Goal: Information Seeking & Learning: Learn about a topic

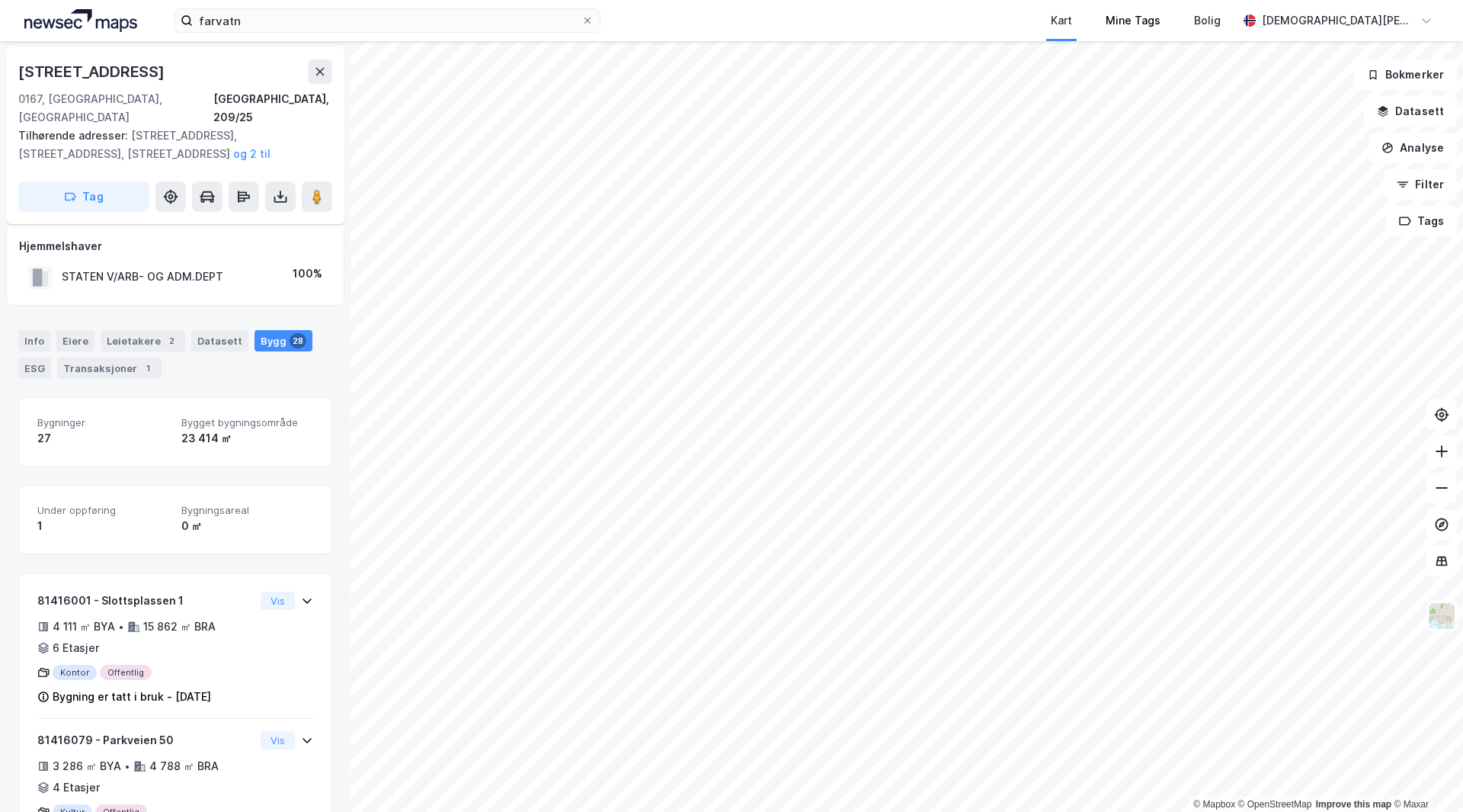
scroll to position [75, 0]
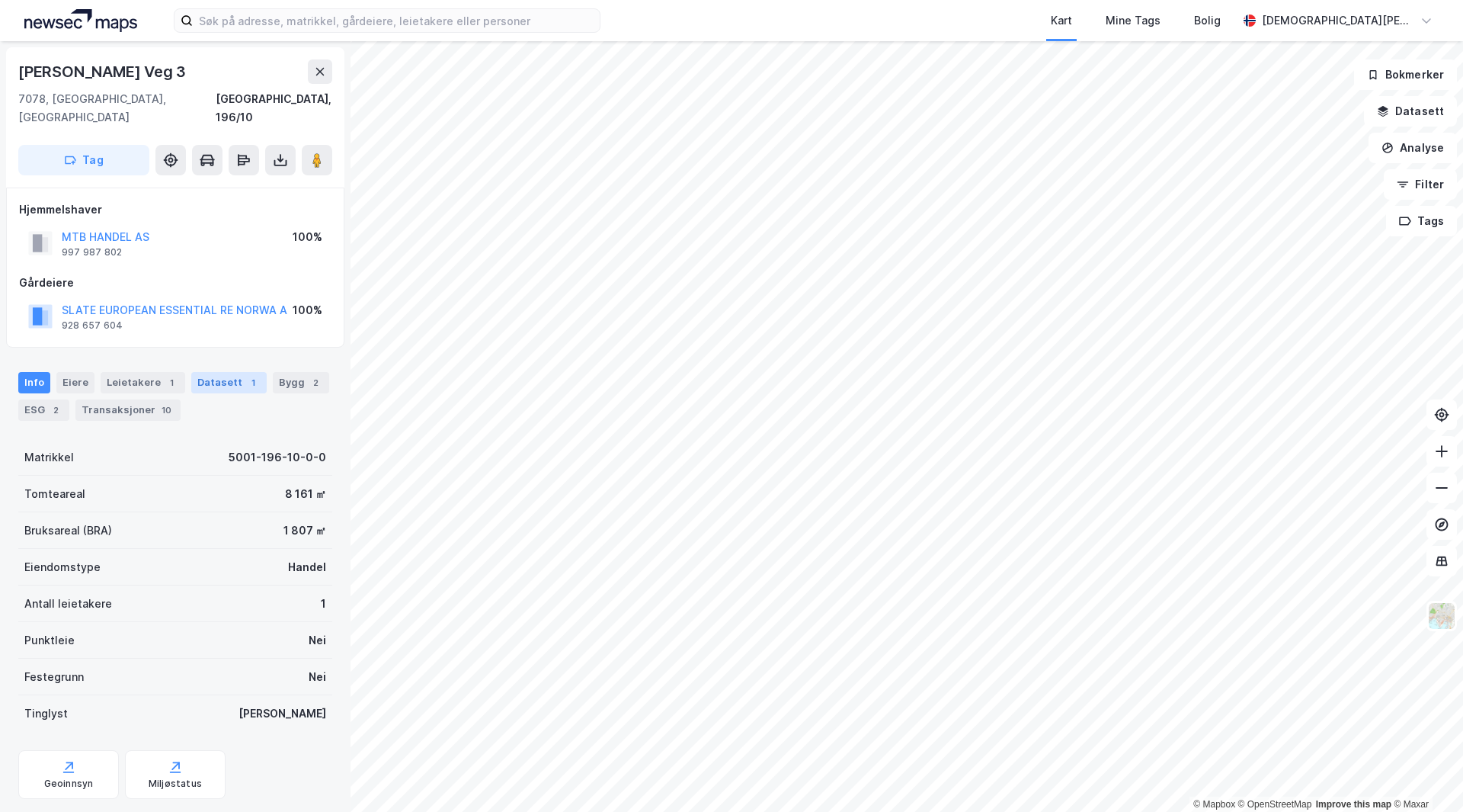
click at [245, 375] on div "1" at bounding box center [253, 382] width 15 height 15
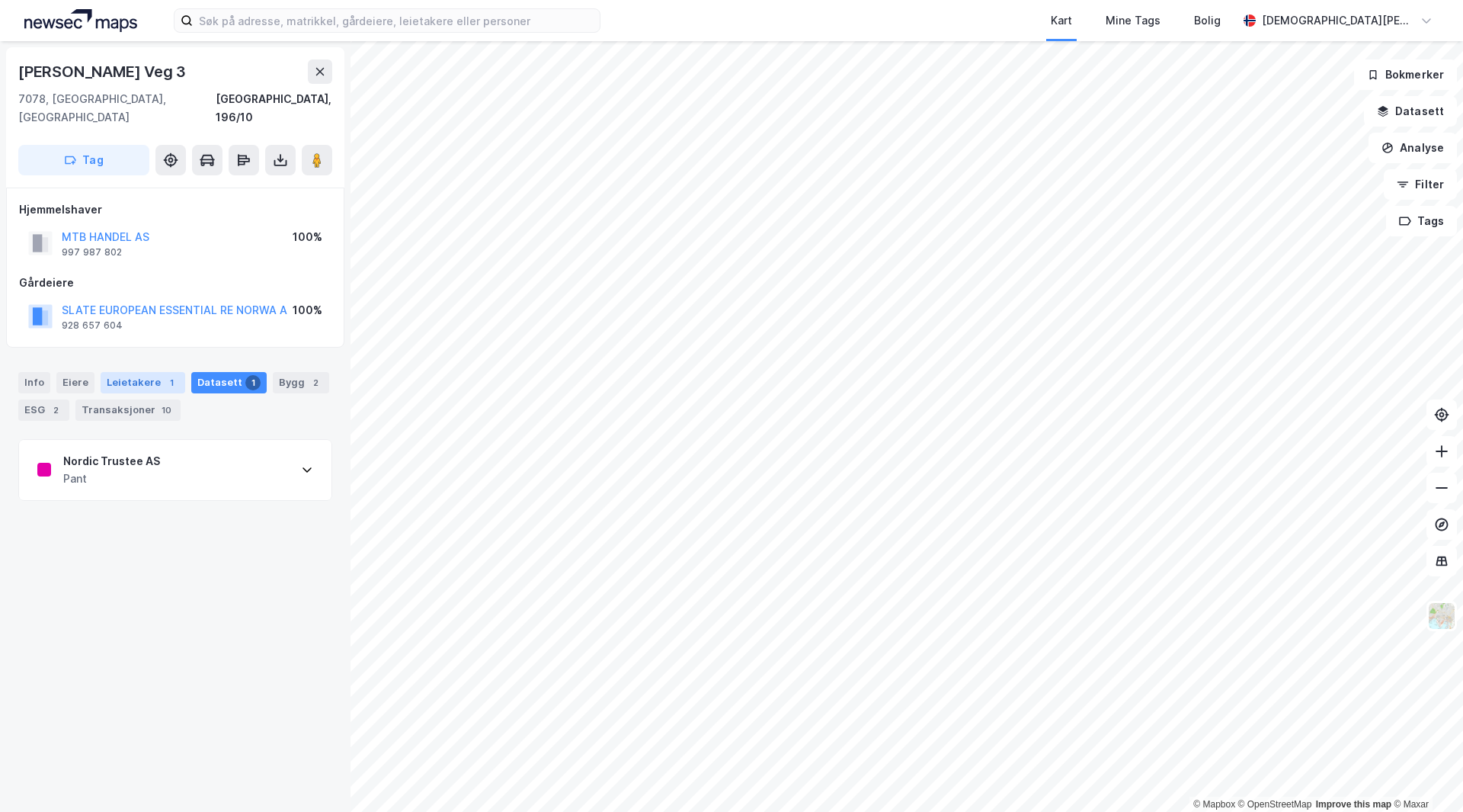
click at [146, 373] on div "Leietakere 1" at bounding box center [143, 383] width 84 height 22
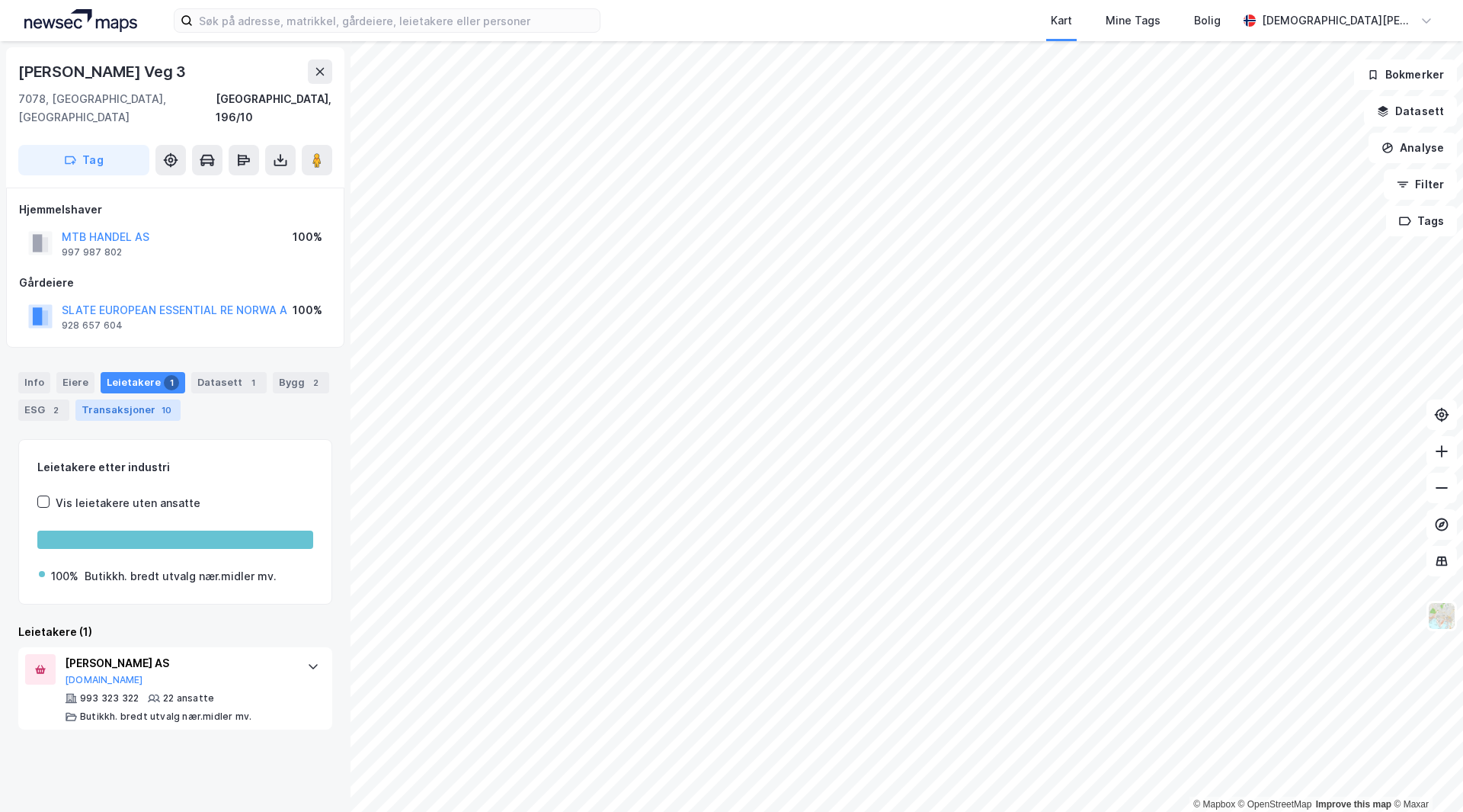
click at [129, 399] on div "Transaksjoner 10" at bounding box center [128, 410] width 105 height 22
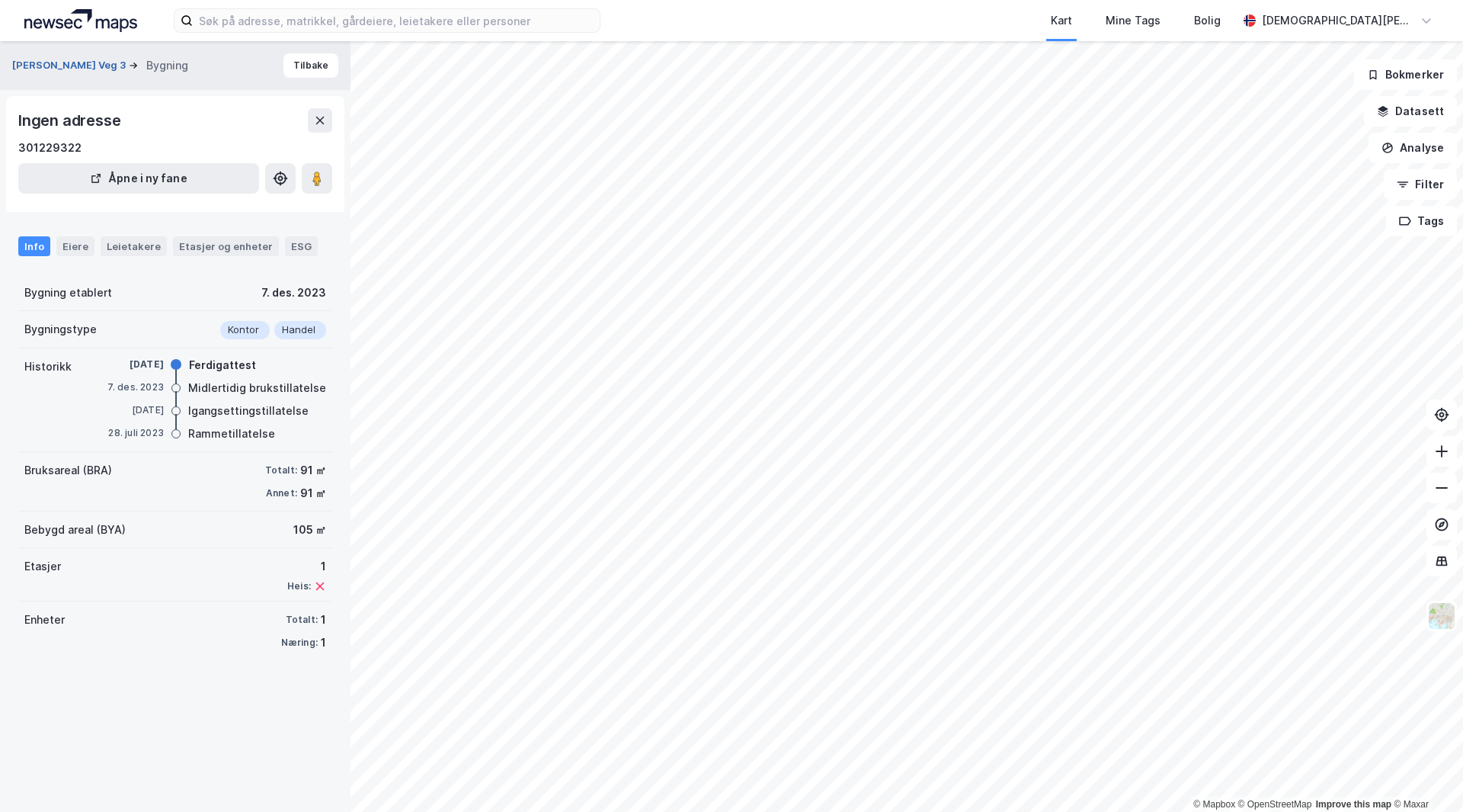
click at [58, 67] on button "Reier Søbstads Veg 3" at bounding box center [71, 65] width 117 height 15
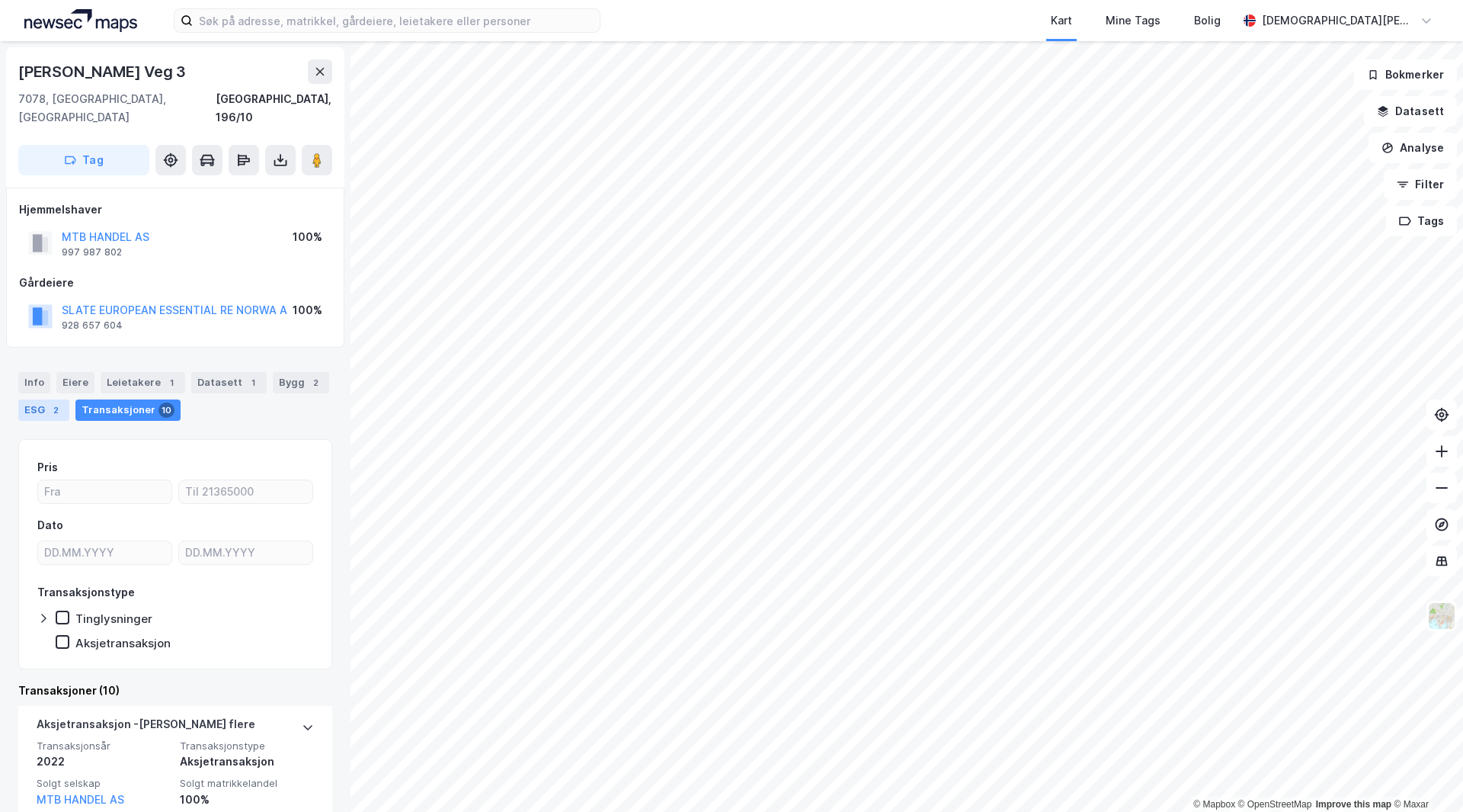
click at [33, 399] on div "ESG 2" at bounding box center [43, 410] width 51 height 22
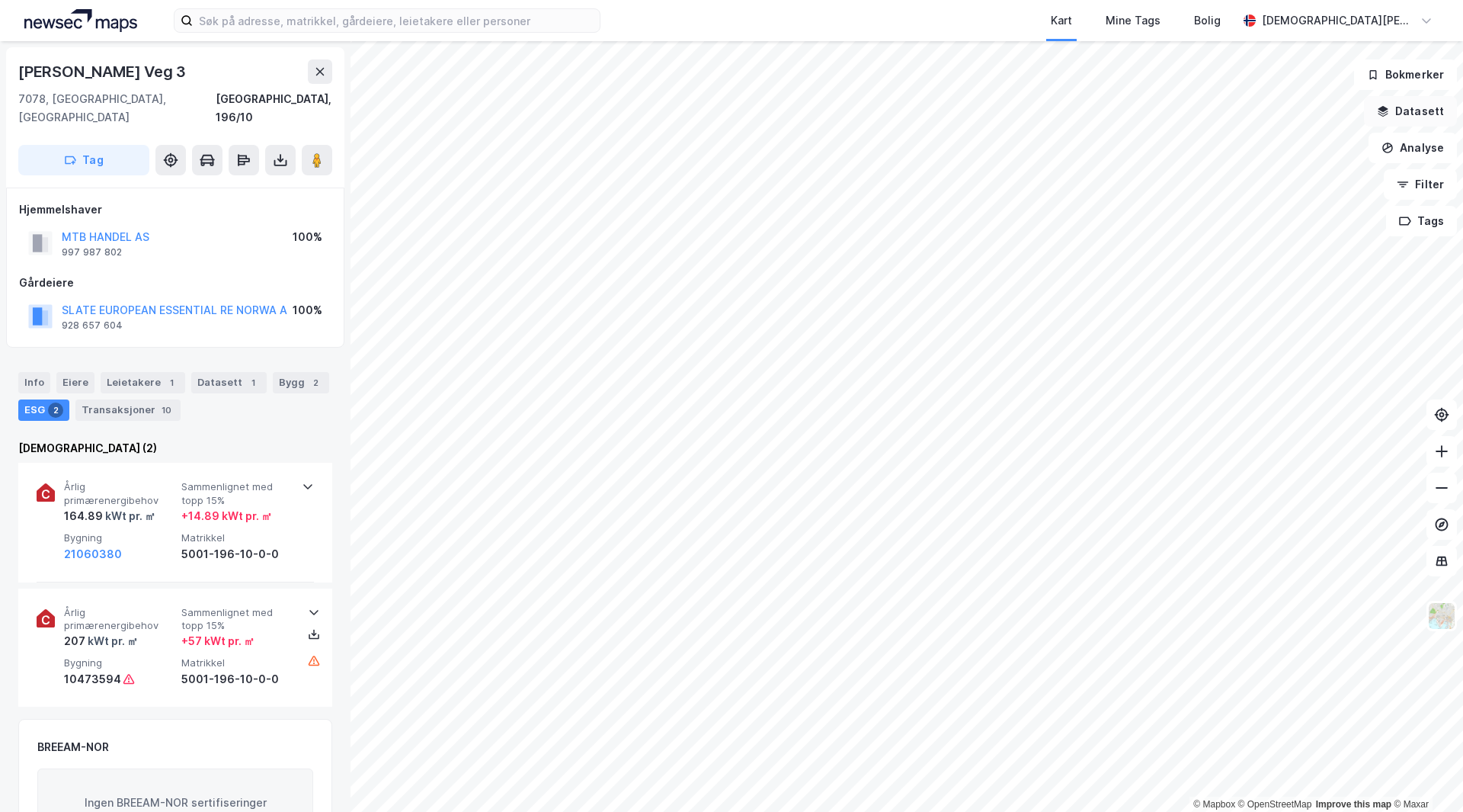
click at [1412, 112] on button "Datasett" at bounding box center [1410, 111] width 93 height 31
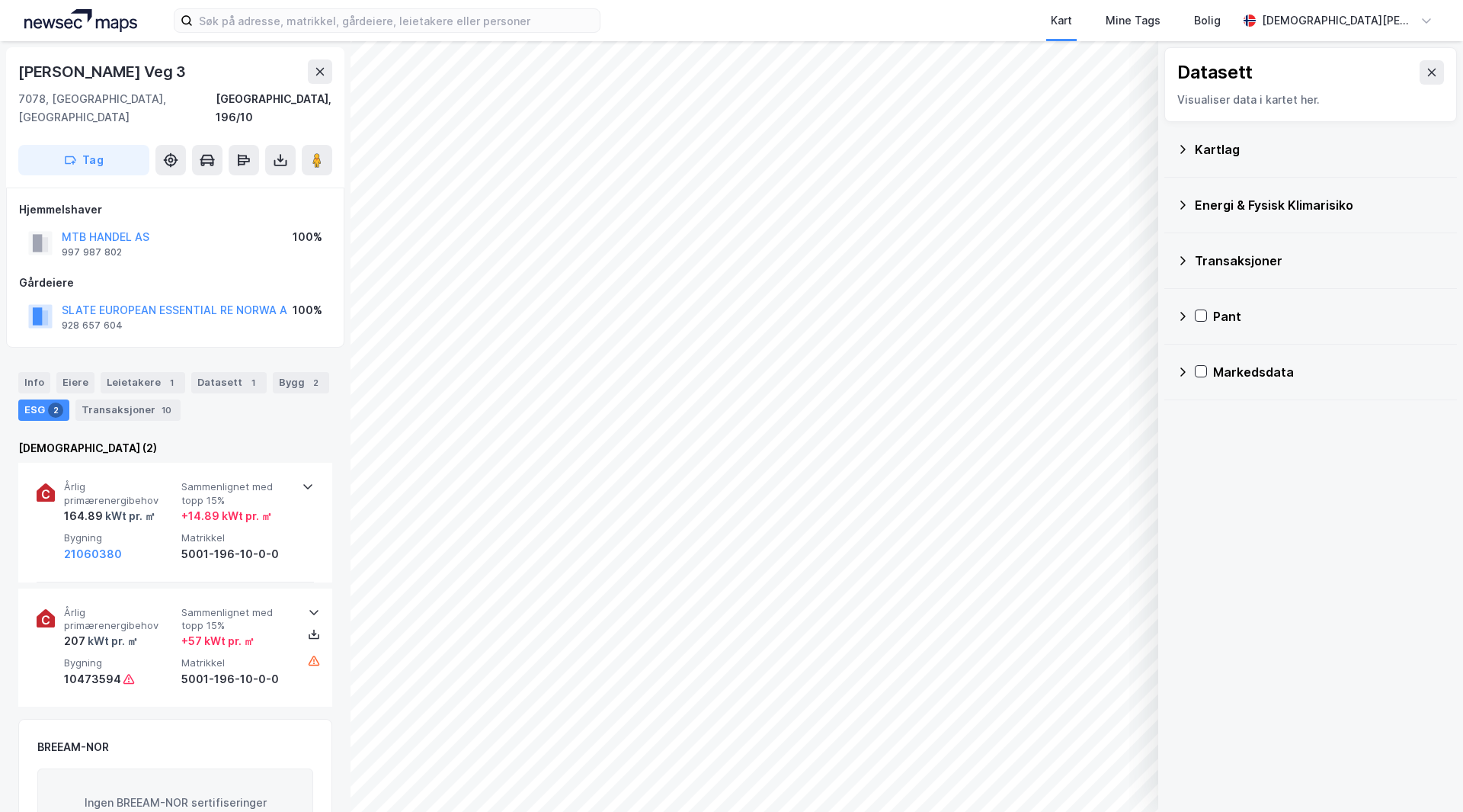
click at [1227, 158] on div "Kartlag" at bounding box center [1320, 149] width 250 height 18
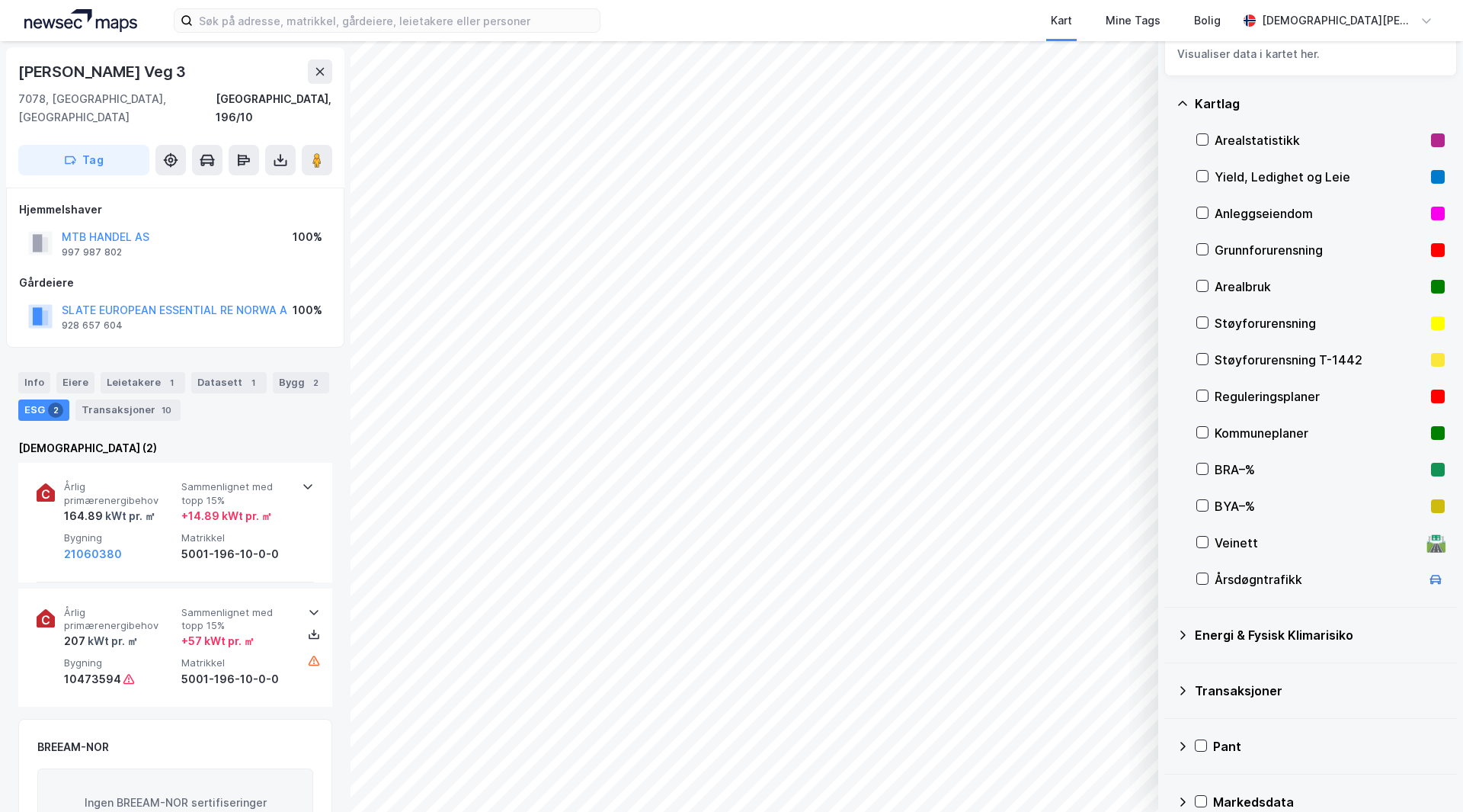
scroll to position [70, 0]
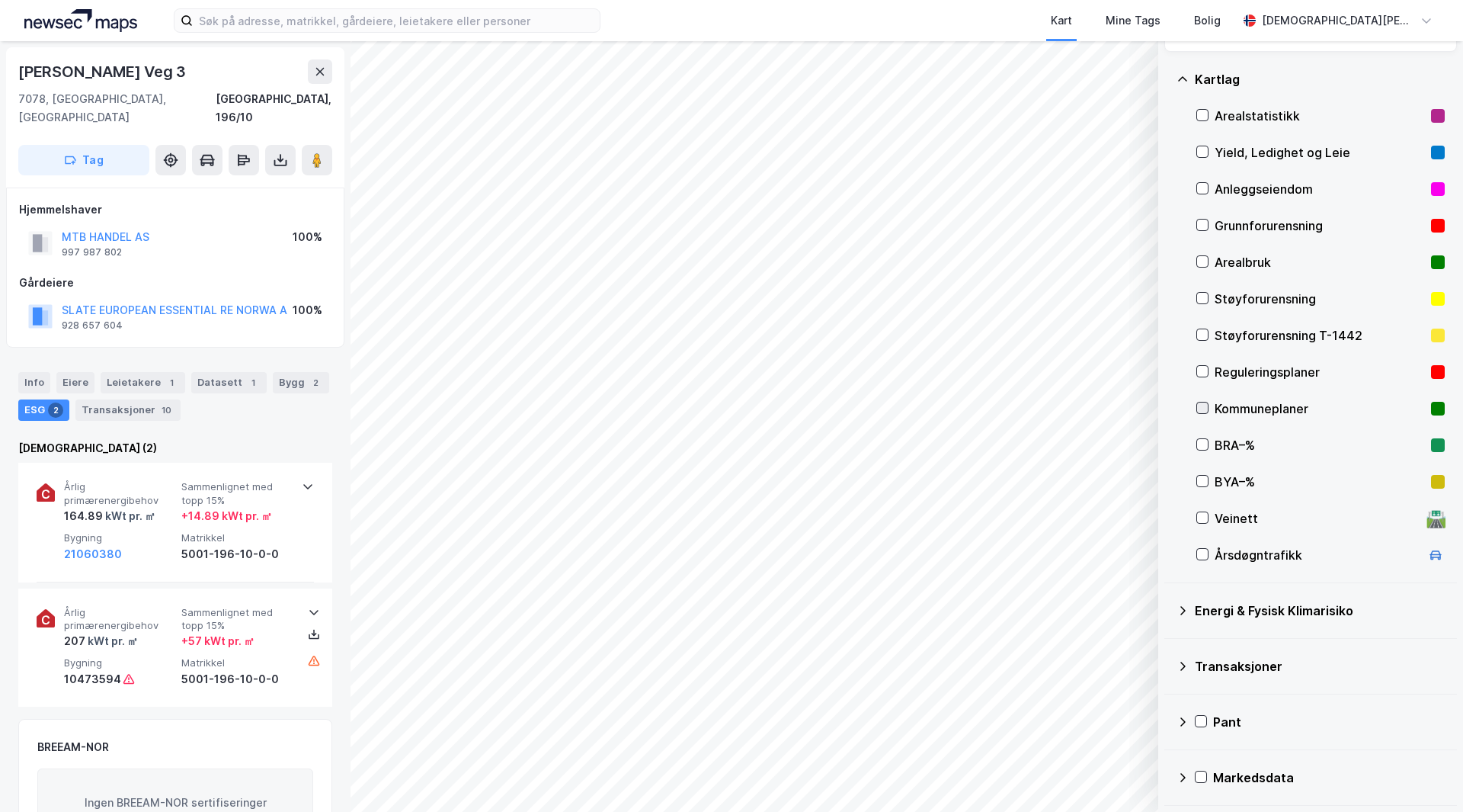
click at [1200, 410] on icon at bounding box center [1203, 407] width 11 height 11
click at [1245, 406] on div "Kommuneplaner" at bounding box center [1320, 408] width 210 height 18
click at [1207, 406] on icon at bounding box center [1203, 408] width 8 height 5
click at [1092, 778] on button "Vis" at bounding box center [1080, 771] width 127 height 24
click at [996, 733] on div "Dataset" at bounding box center [1005, 732] width 77 height 13
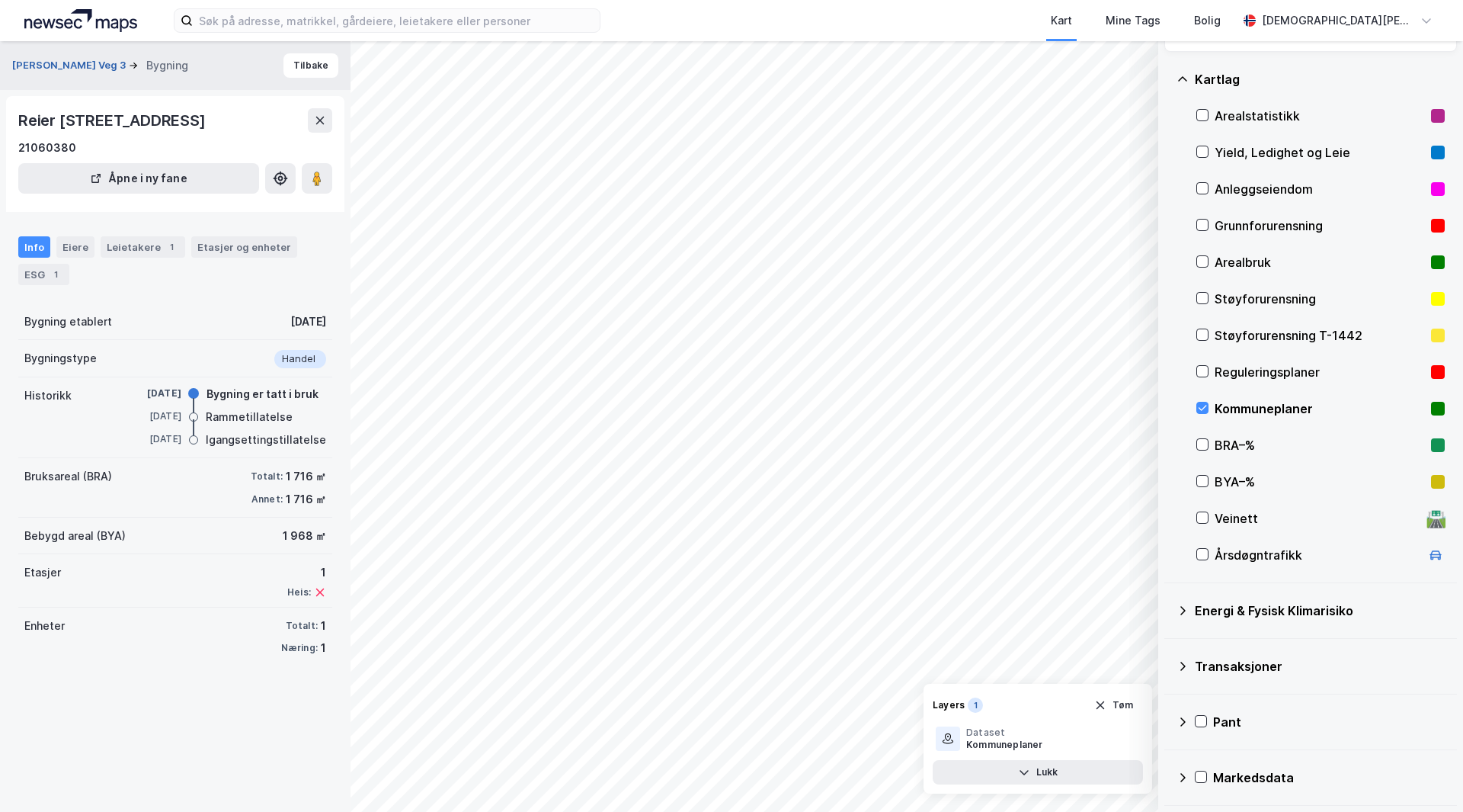
click at [72, 62] on button "Reier Søbstads Veg 3" at bounding box center [71, 65] width 117 height 15
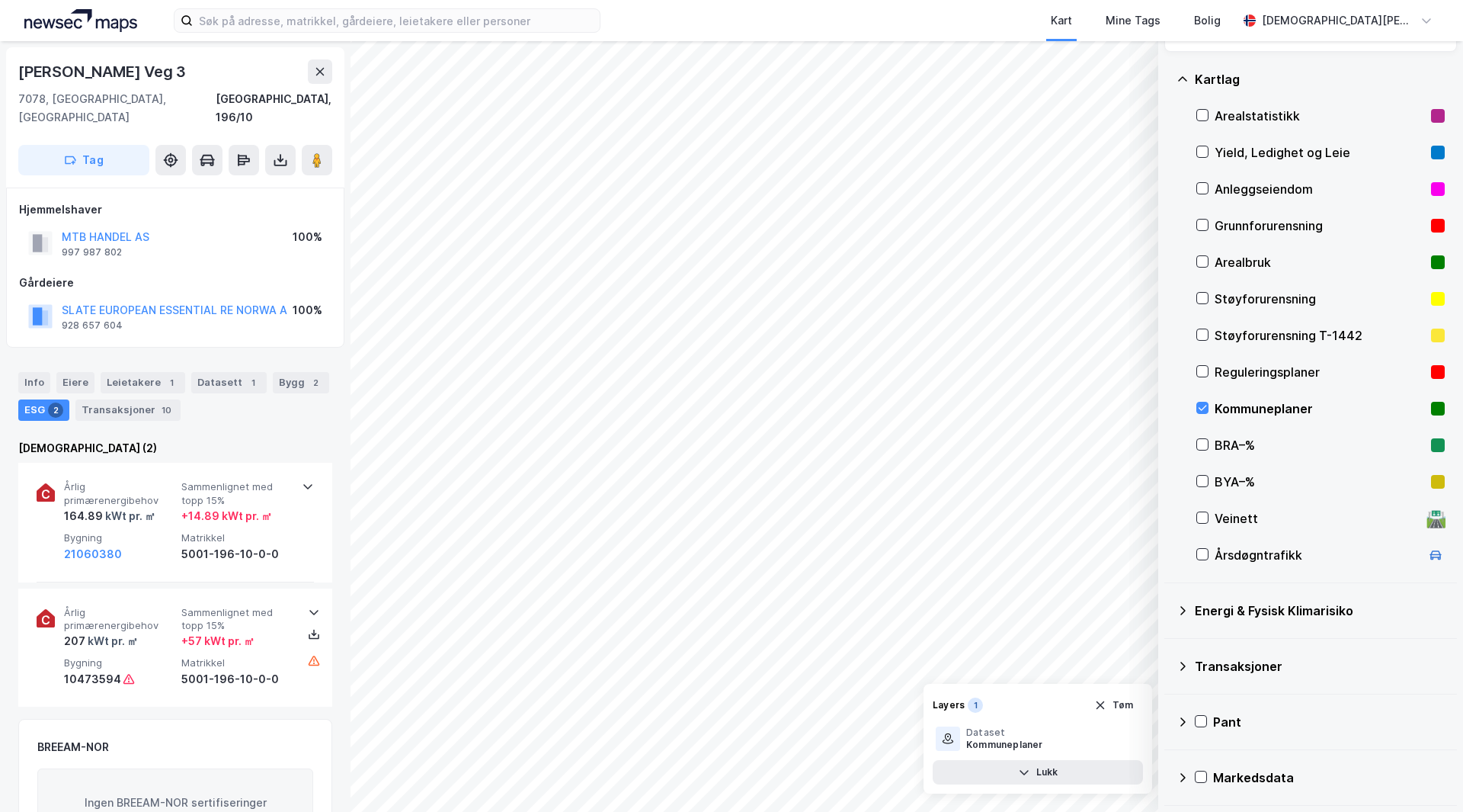
scroll to position [4, 0]
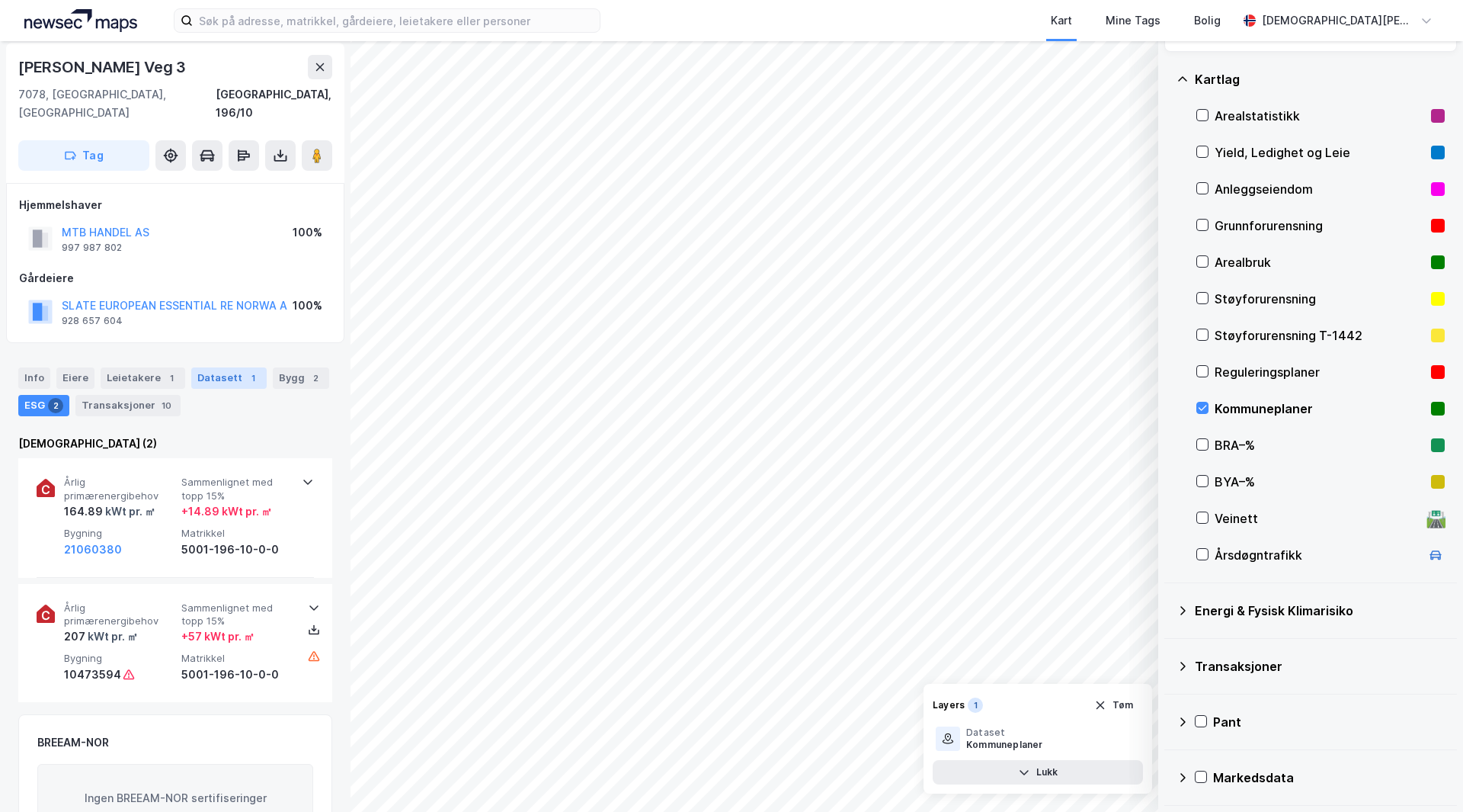
click at [207, 367] on div "Datasett 1" at bounding box center [229, 378] width 75 height 22
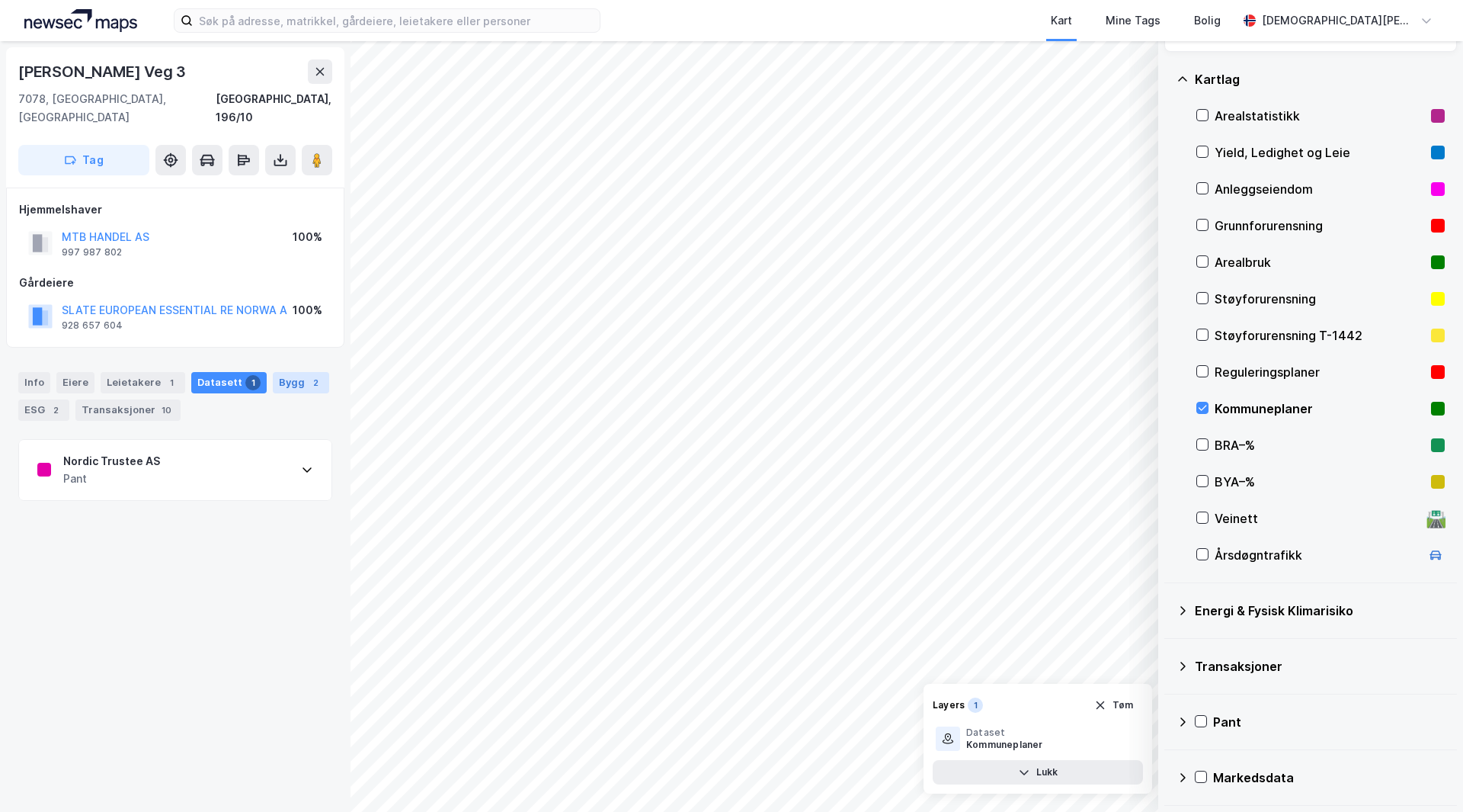
click at [311, 372] on div "Bygg 2" at bounding box center [301, 383] width 57 height 22
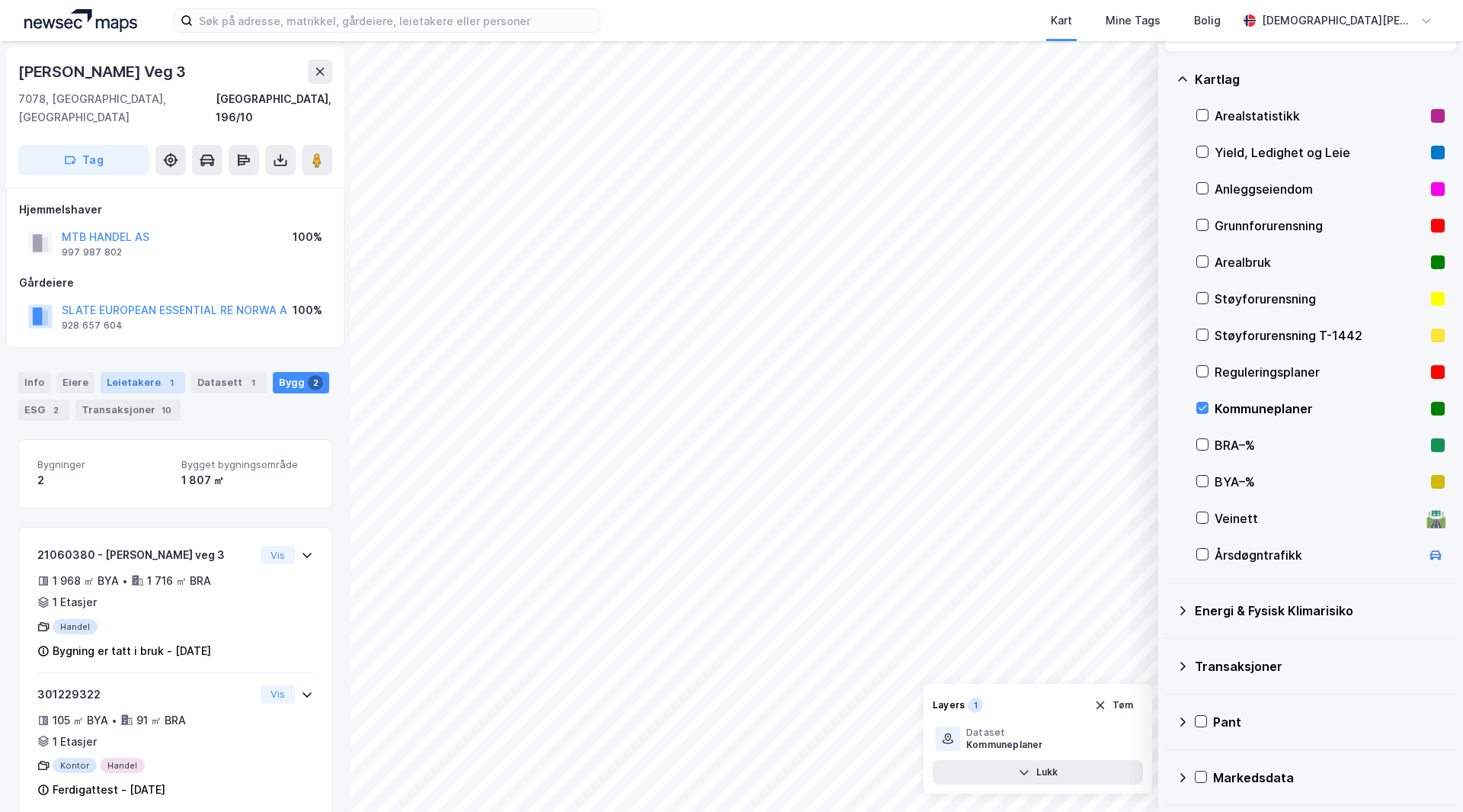
click at [128, 372] on div "Leietakere 1" at bounding box center [143, 383] width 84 height 22
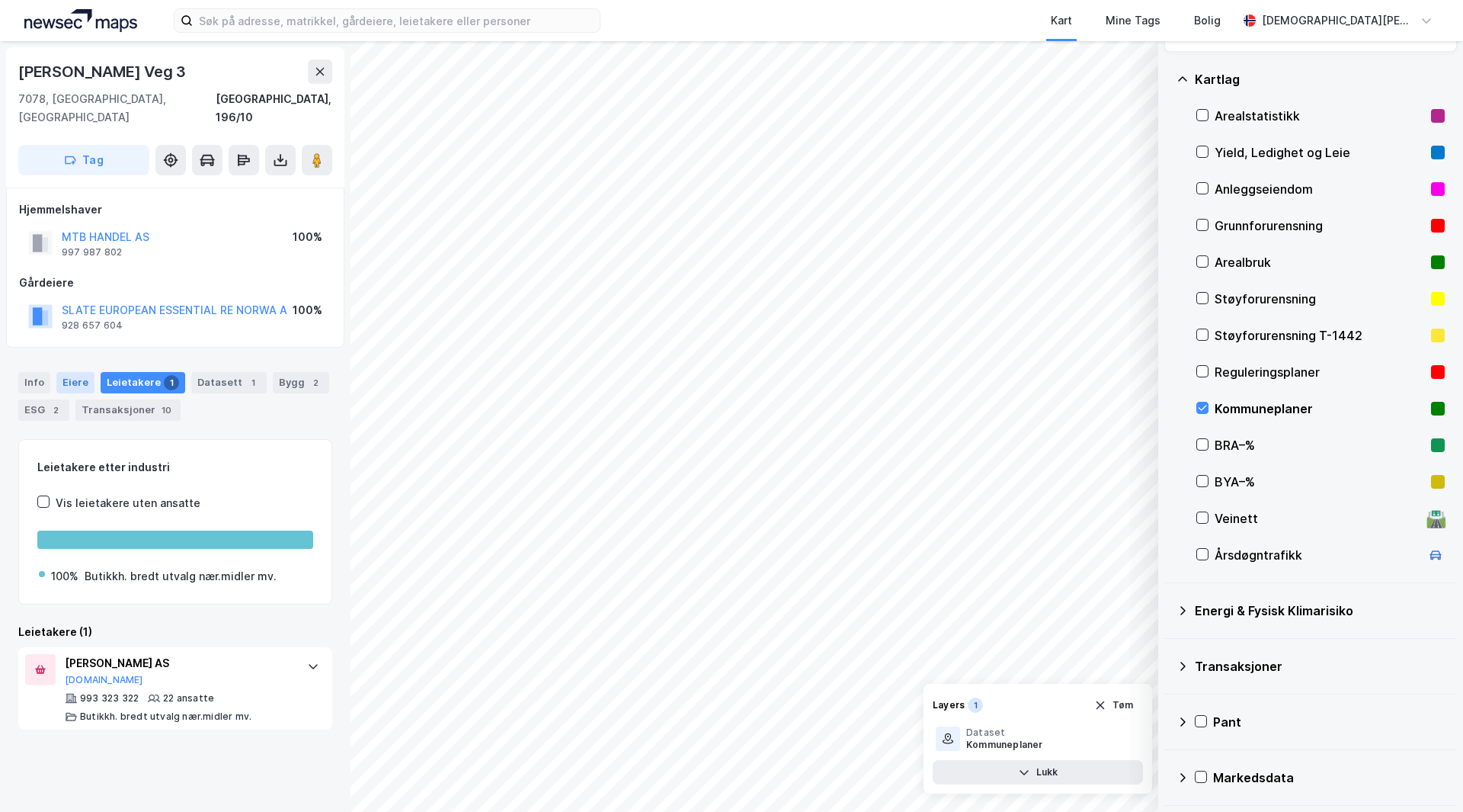
click at [75, 372] on div "Eiere" at bounding box center [76, 383] width 38 height 22
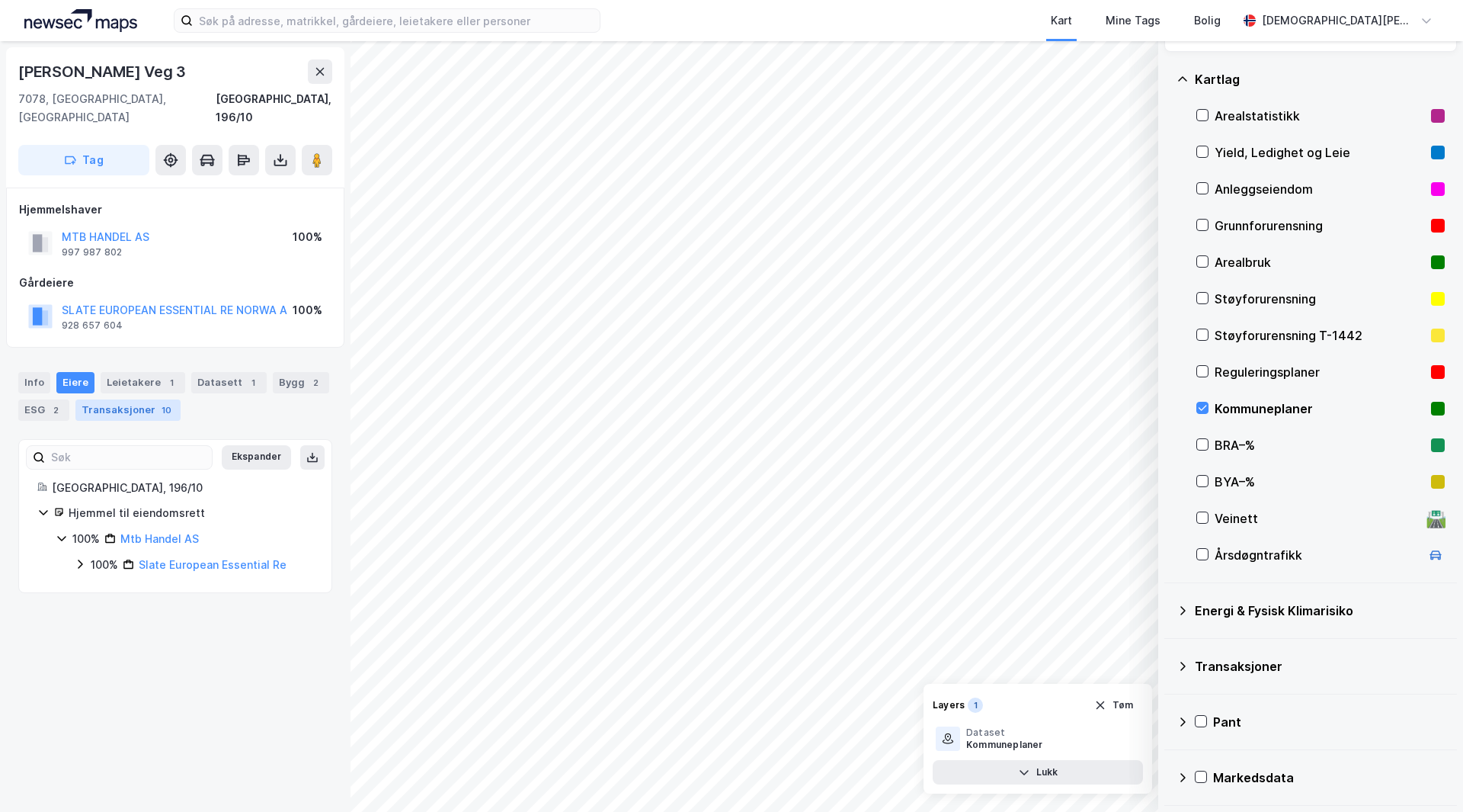
click at [152, 399] on div "Transaksjoner 10" at bounding box center [128, 410] width 105 height 22
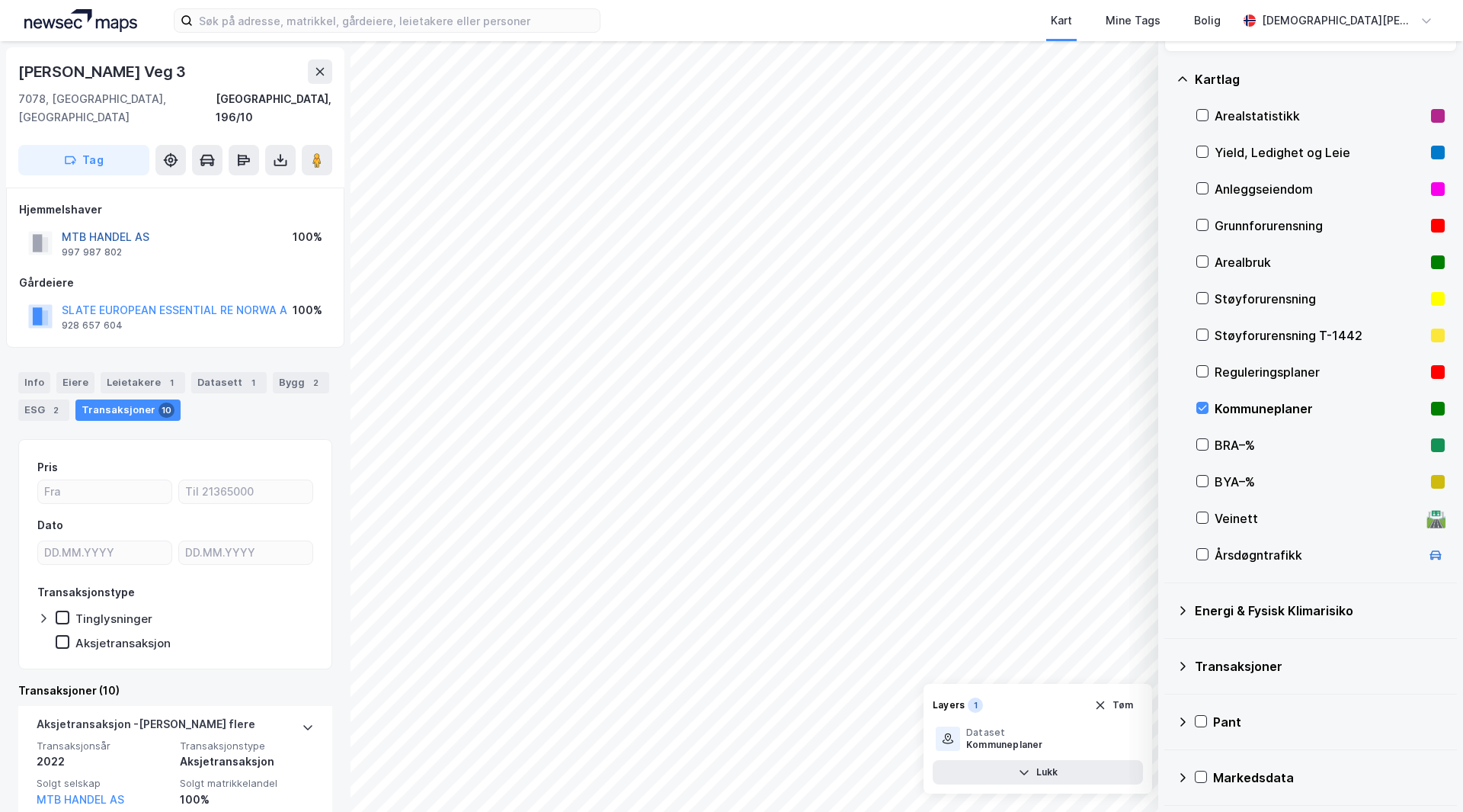
click at [0, 0] on button "MTB HANDEL AS" at bounding box center [0, 0] width 0 height 0
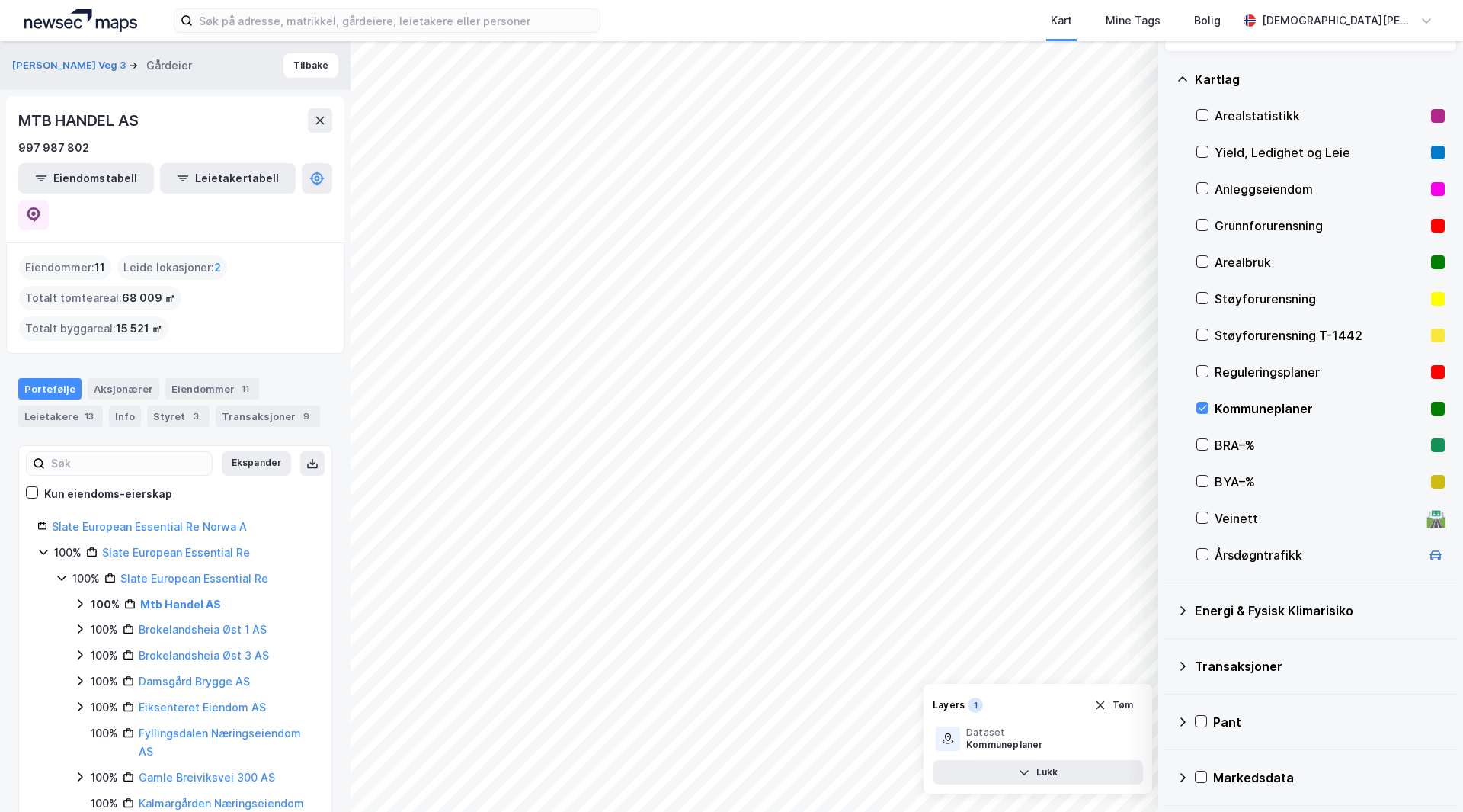
click at [1252, 408] on div "Kommuneplaner" at bounding box center [1320, 408] width 210 height 18
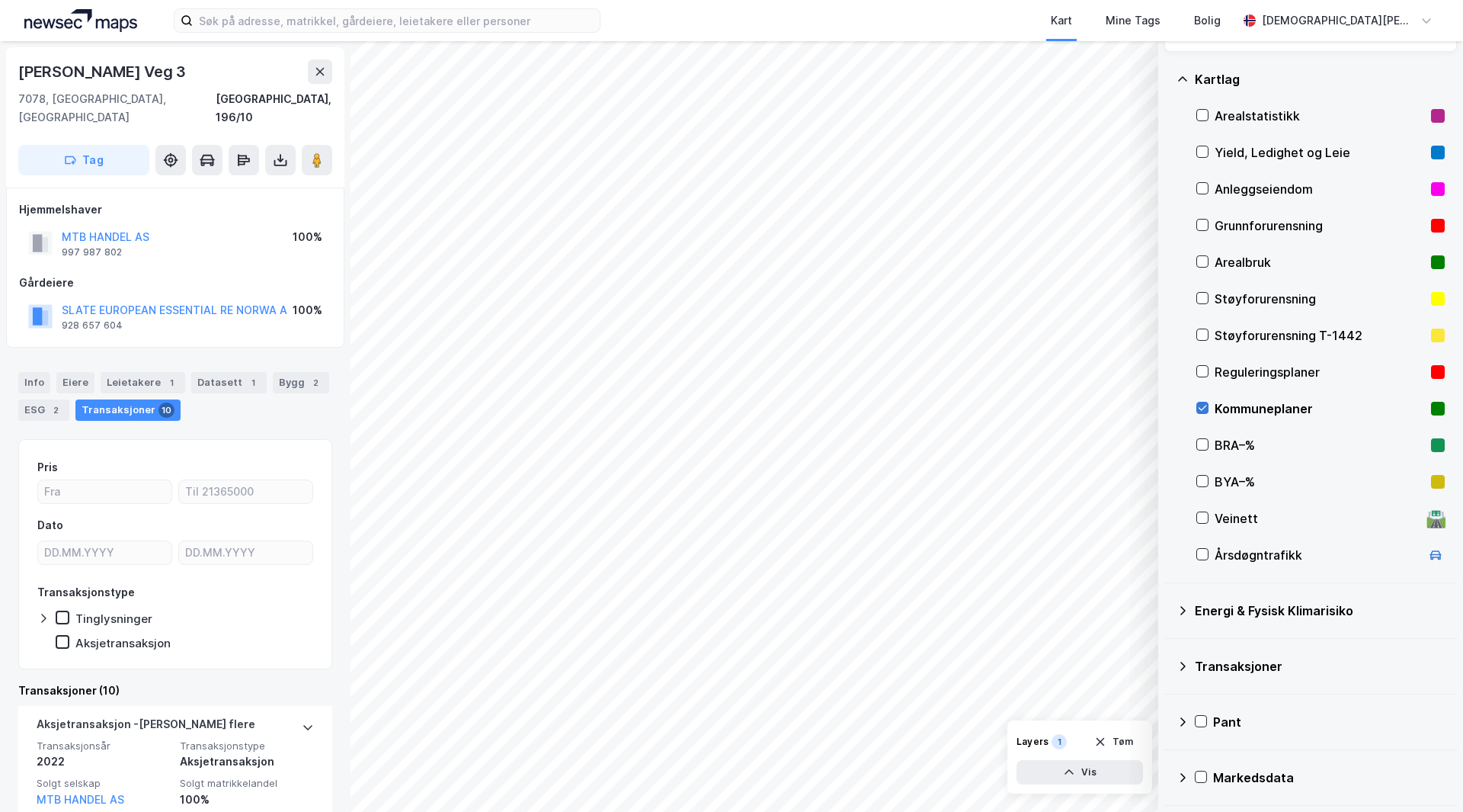
click at [1204, 404] on icon at bounding box center [1203, 407] width 11 height 11
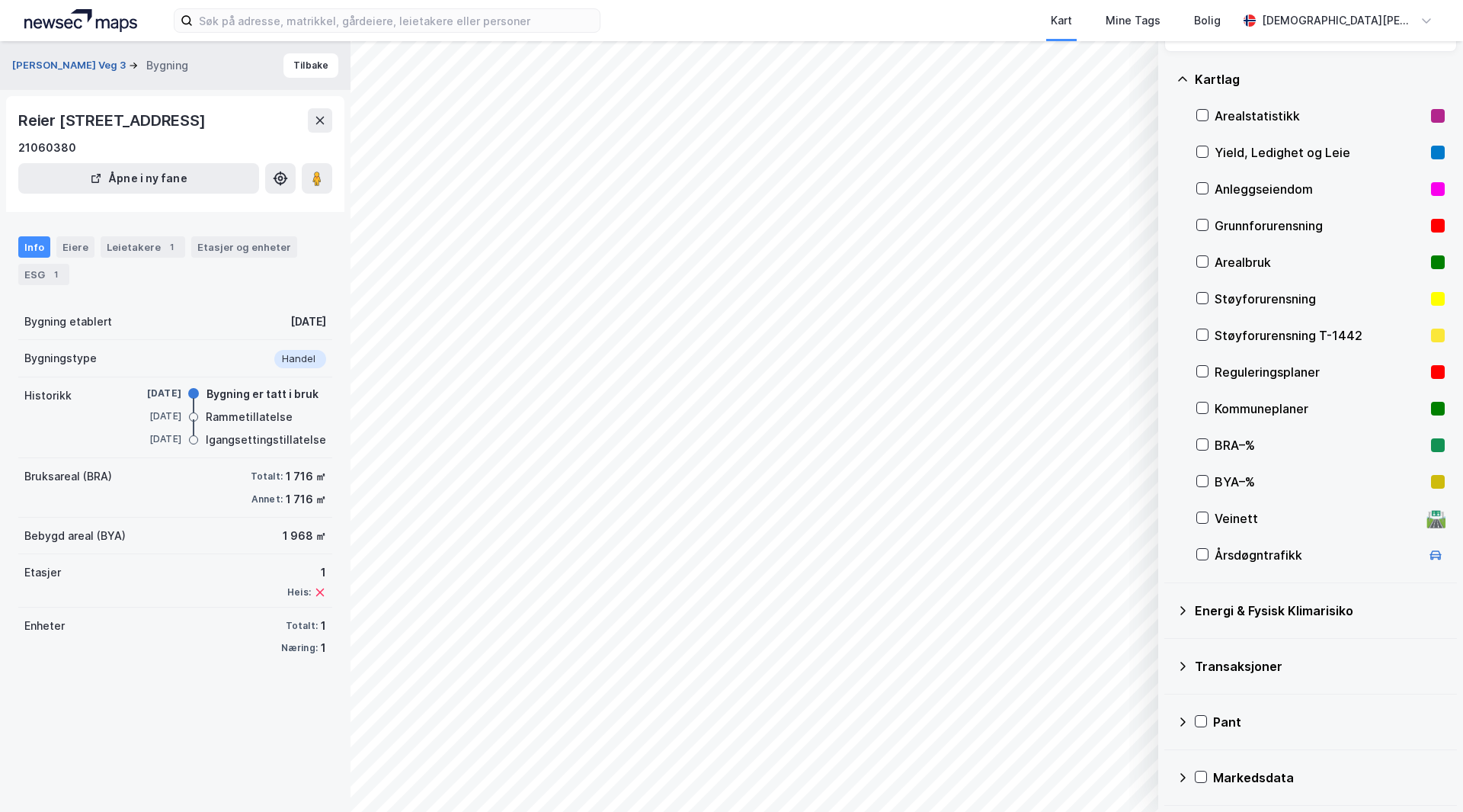
click at [56, 61] on button "Reier Søbstads Veg 3" at bounding box center [71, 65] width 117 height 15
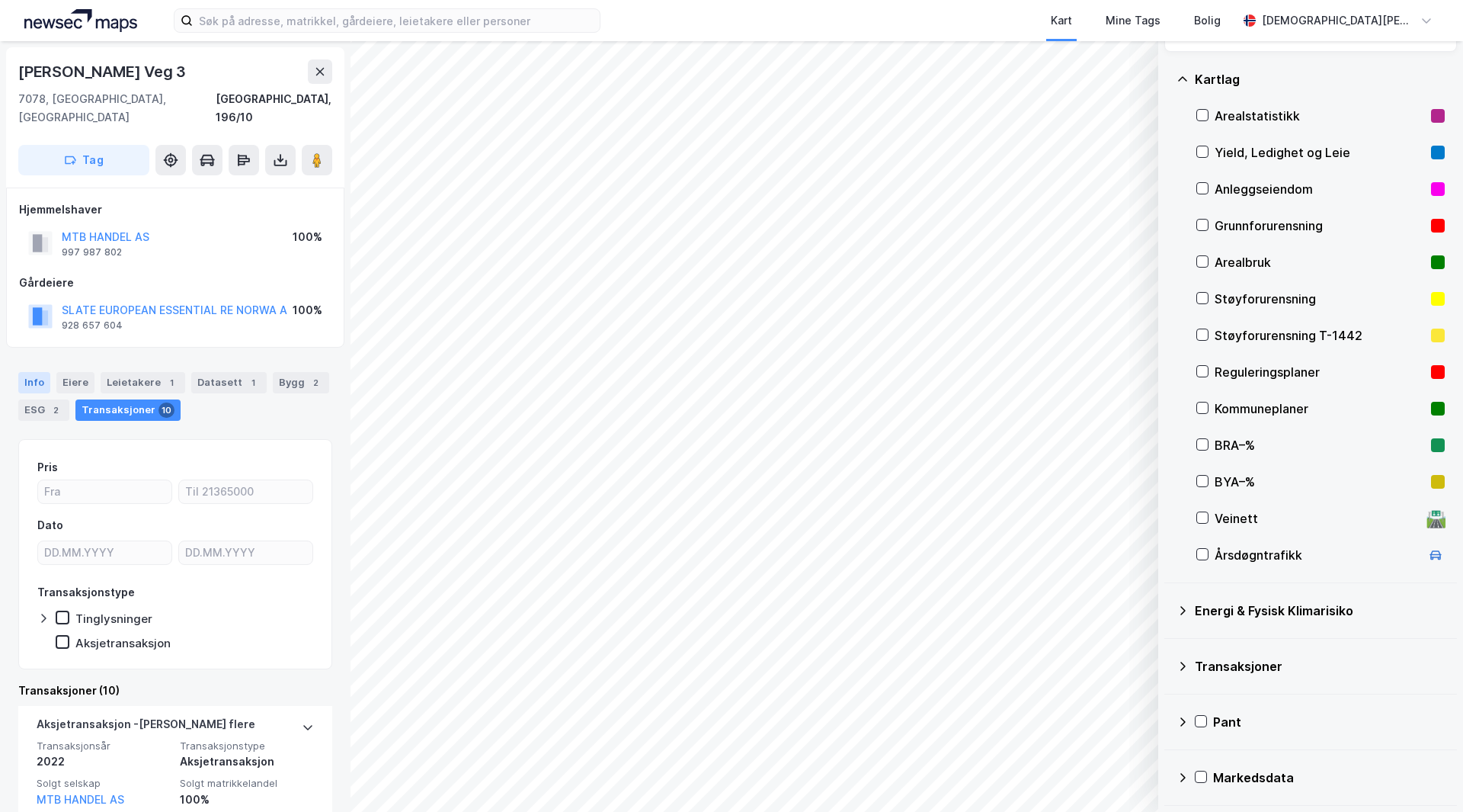
click at [32, 372] on div "Info" at bounding box center [34, 383] width 32 height 22
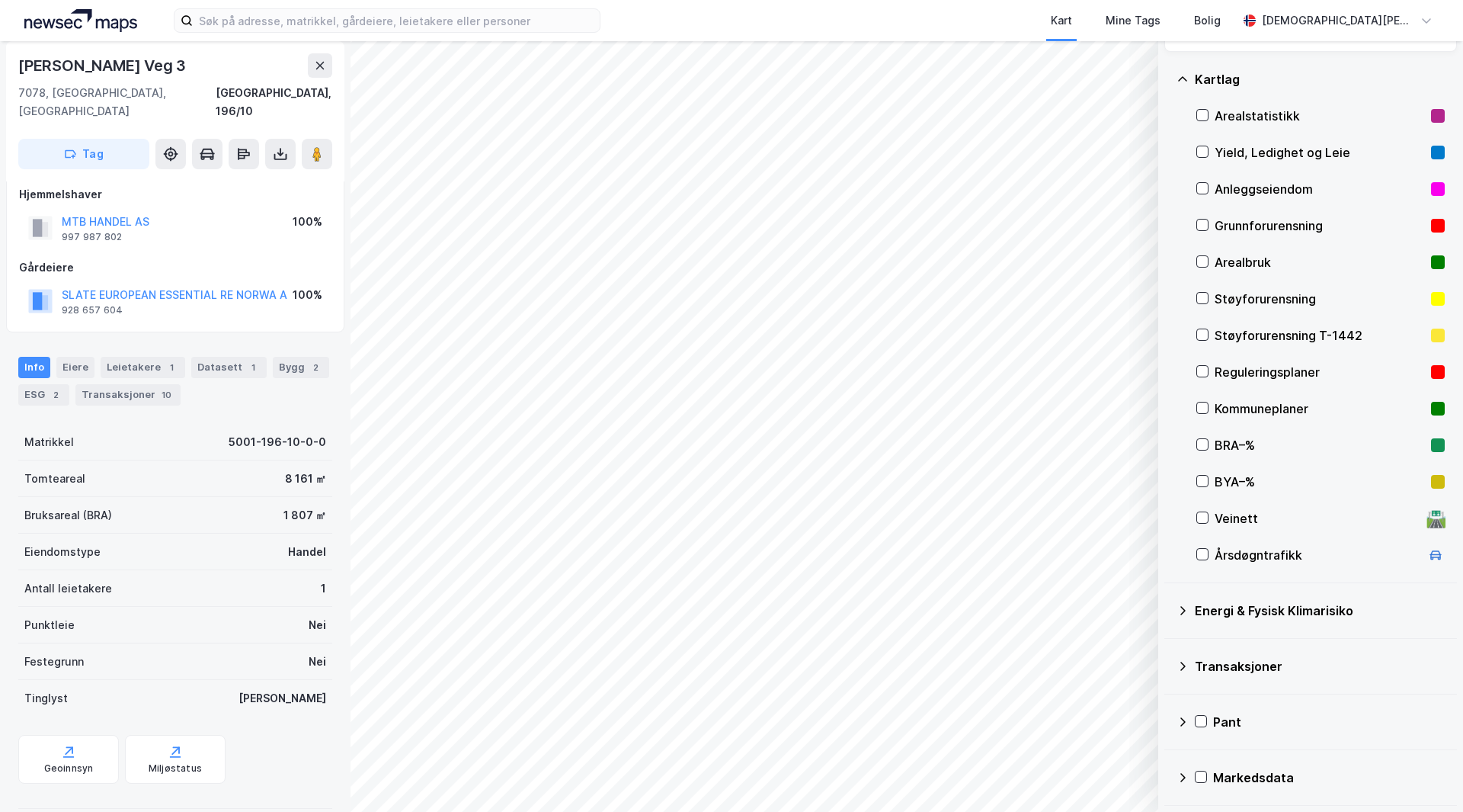
scroll to position [18, 0]
click at [72, 759] on div "Geoinnsyn" at bounding box center [68, 765] width 49 height 13
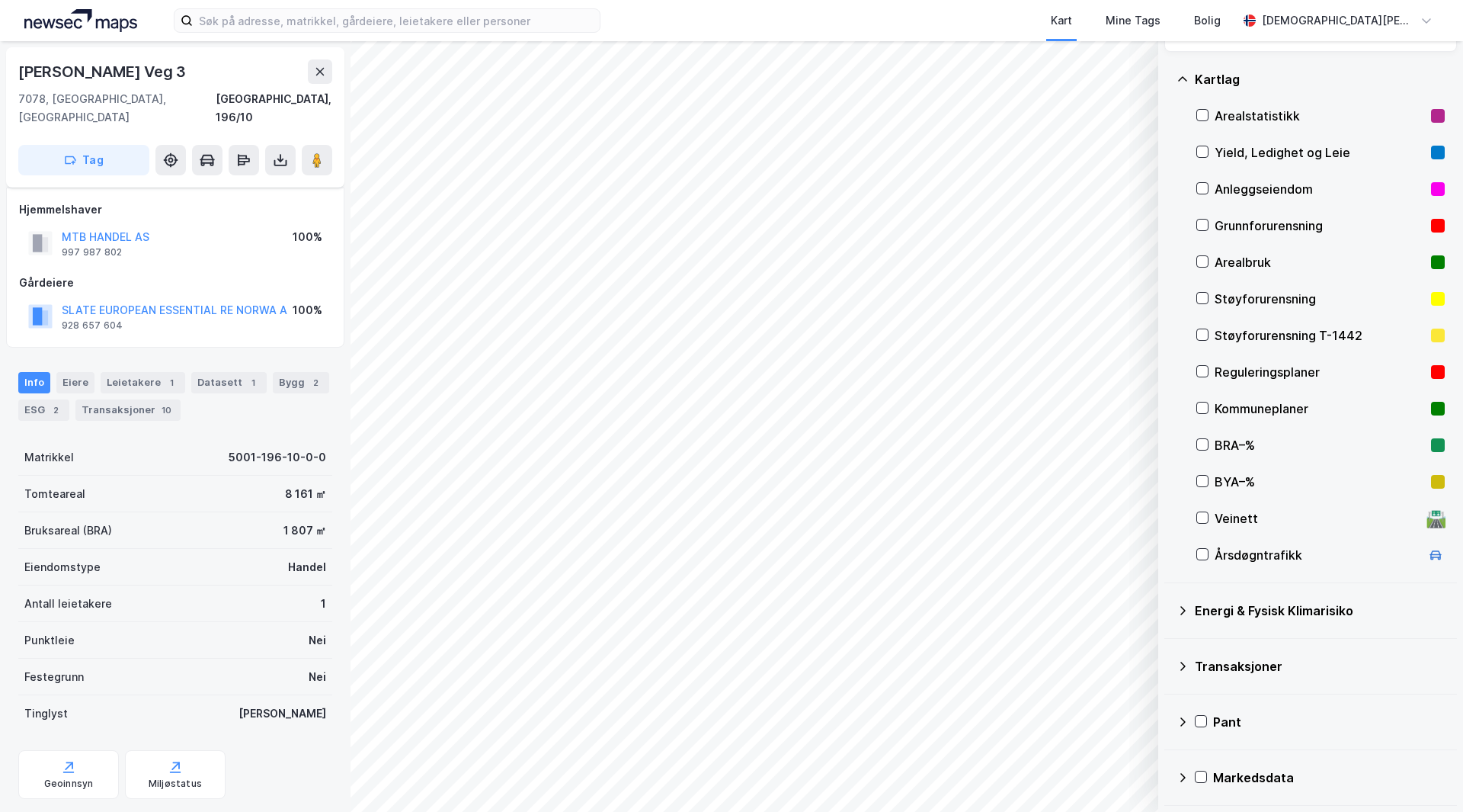
scroll to position [18, 0]
